Goal: Task Accomplishment & Management: Use online tool/utility

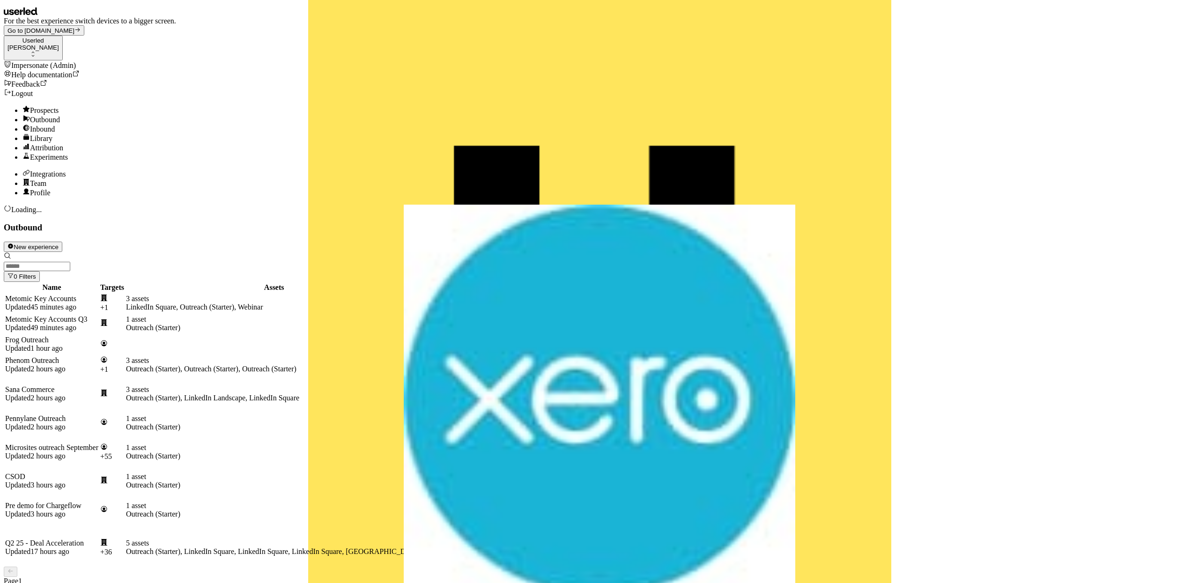
click at [55, 37] on div "Userled" at bounding box center [33, 40] width 52 height 7
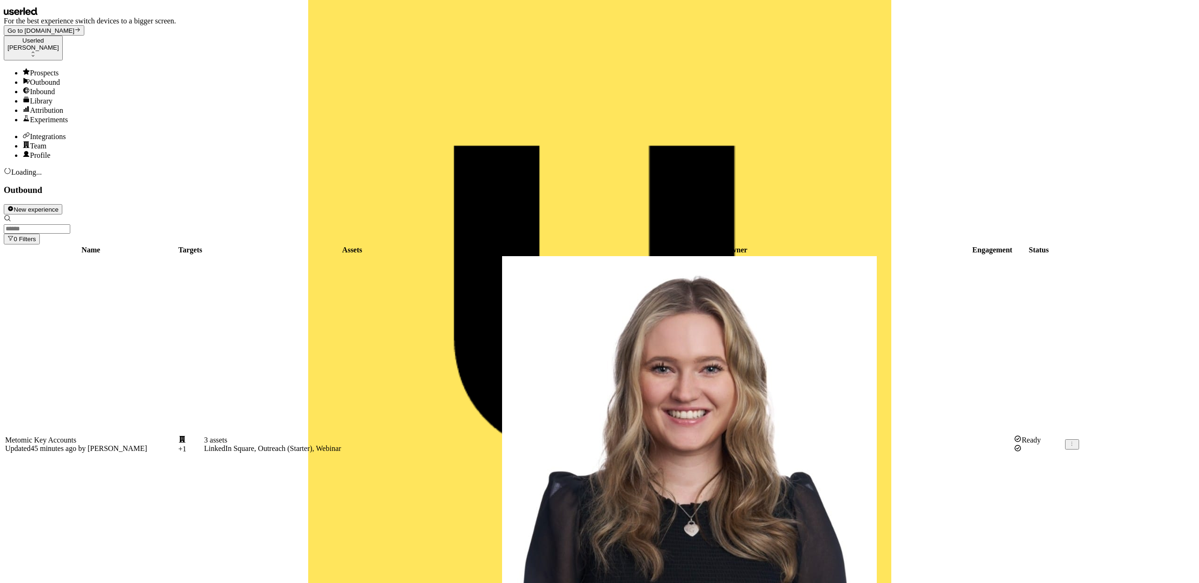
click at [31, 160] on div "Prospects Outbound Inbound Library Attribution Experiments Integrations Team Pr…" at bounding box center [599, 114] width 1191 height 92
click at [44, 141] on div "Integrations" at bounding box center [608, 136] width 1172 height 9
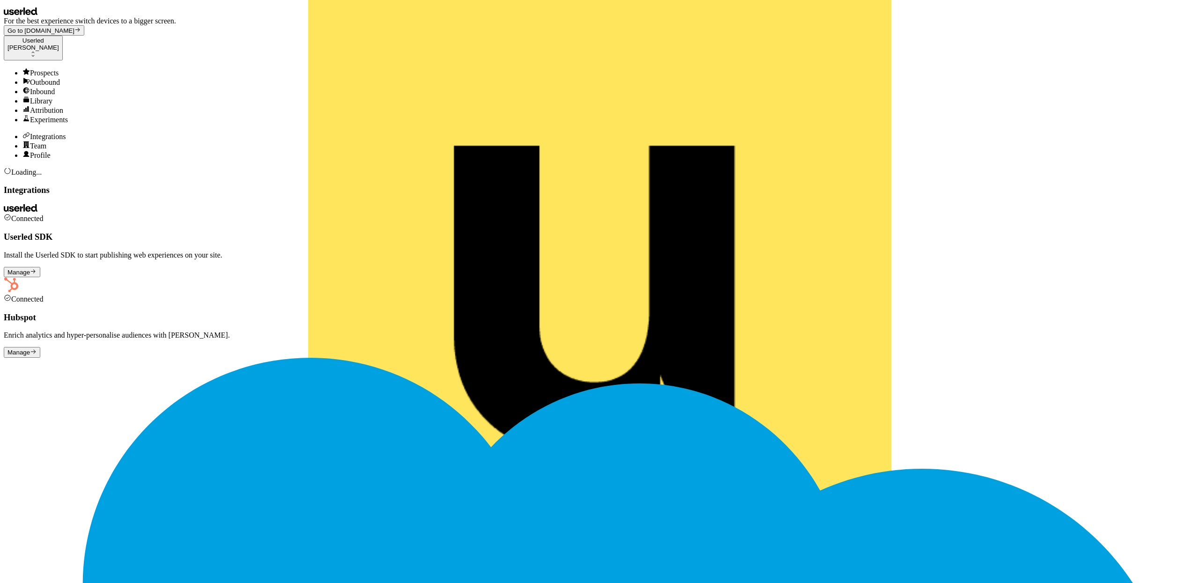
click at [40, 347] on button "Manage" at bounding box center [22, 352] width 37 height 10
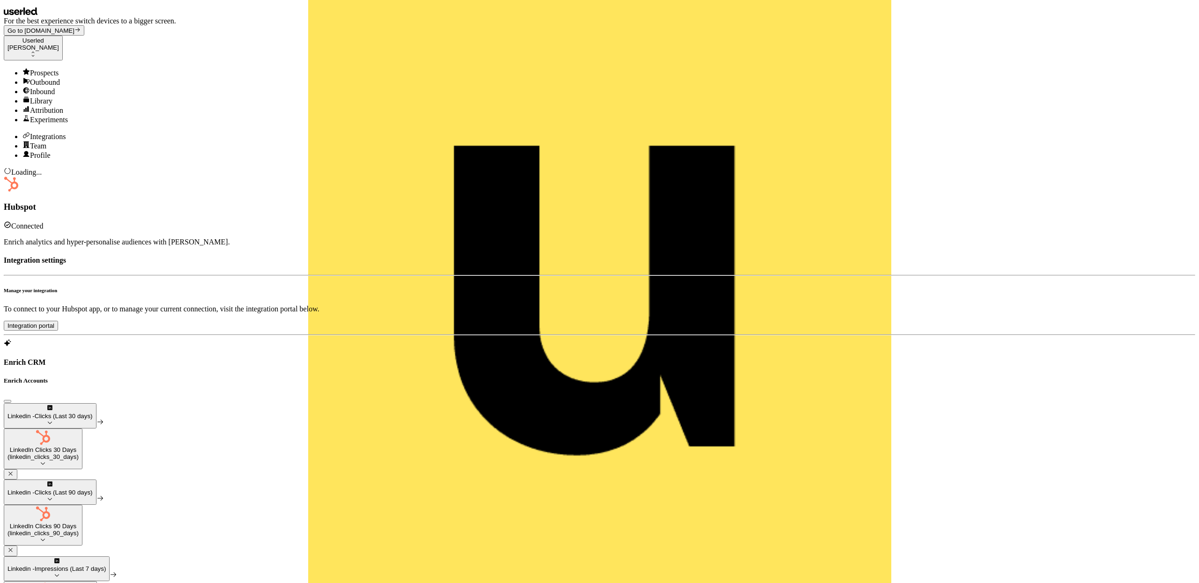
scroll to position [188, 0]
